Goal: Find specific page/section

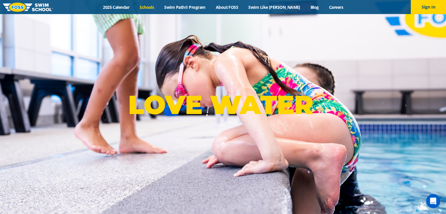
click at [159, 6] on link "Schools" at bounding box center [147, 7] width 25 height 6
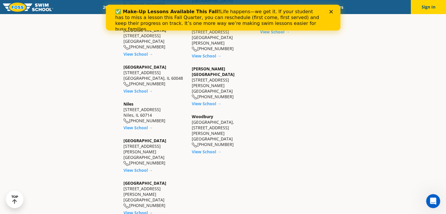
scroll to position [556, 0]
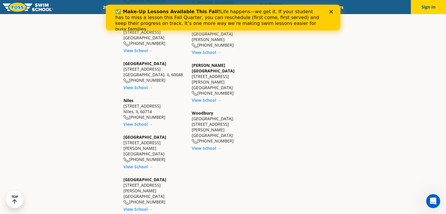
click at [330, 10] on icon "Close" at bounding box center [331, 12] width 4 height 4
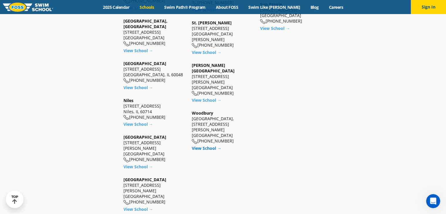
click at [199, 145] on link "View School →" at bounding box center [207, 148] width 30 height 6
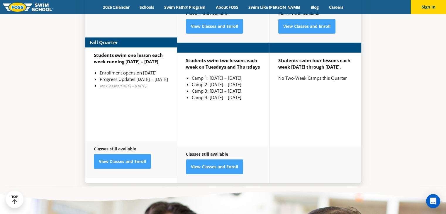
scroll to position [1548, 0]
